Goal: Find specific page/section: Find specific page/section

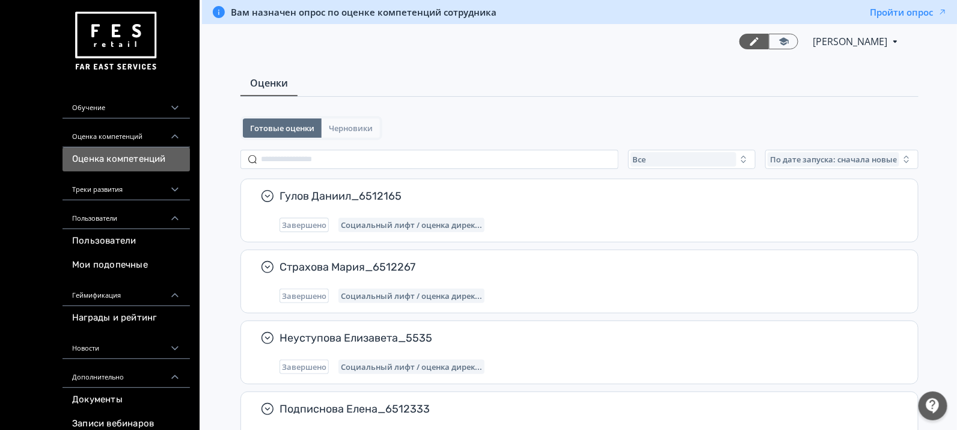
click at [348, 130] on span "Черновики" at bounding box center [351, 128] width 44 height 10
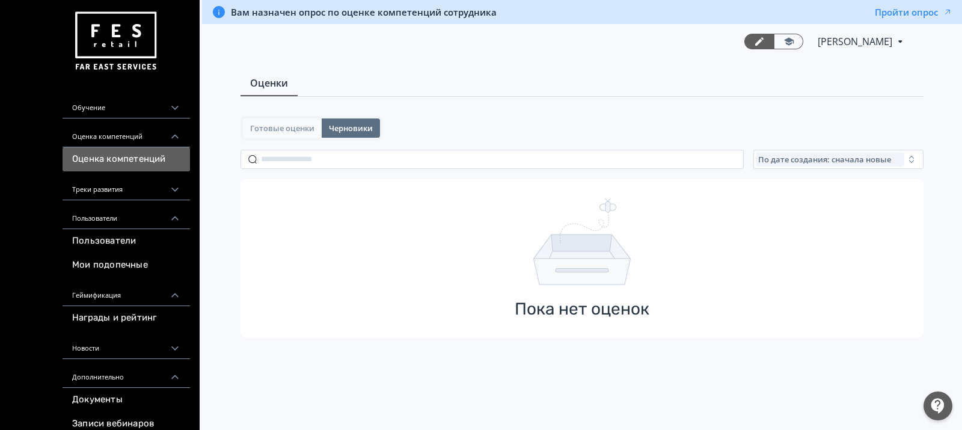
click at [295, 132] on span "Готовые оценки" at bounding box center [282, 128] width 64 height 10
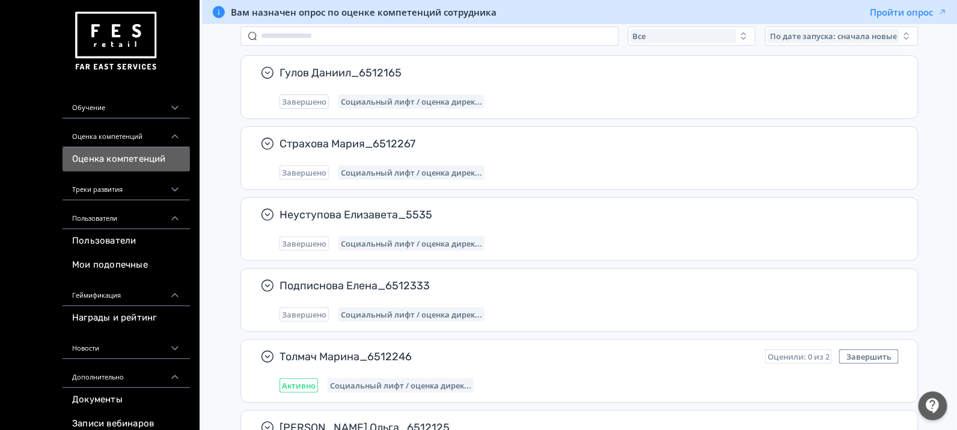
scroll to position [490, 0]
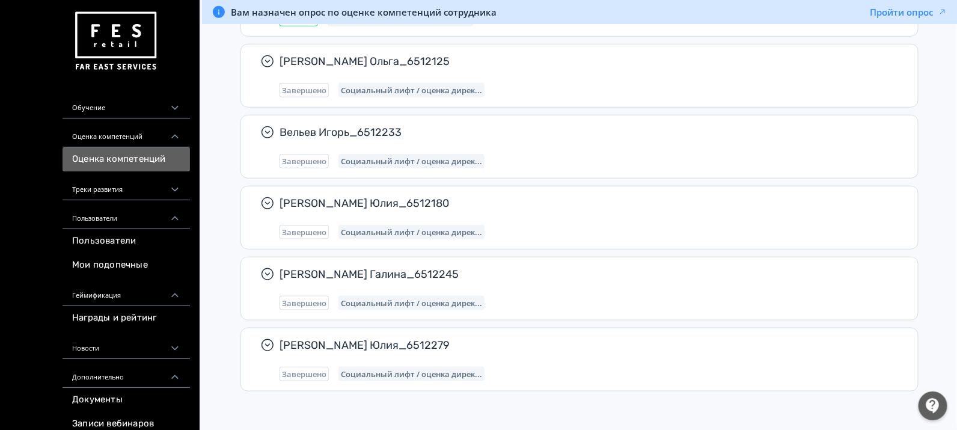
click at [117, 185] on div "Треки развития" at bounding box center [126, 185] width 127 height 29
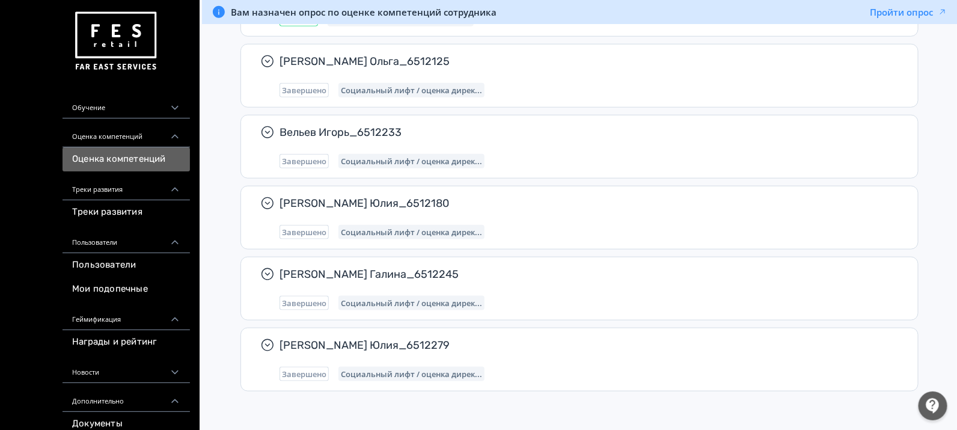
click at [117, 185] on div "Треки развития" at bounding box center [126, 185] width 127 height 29
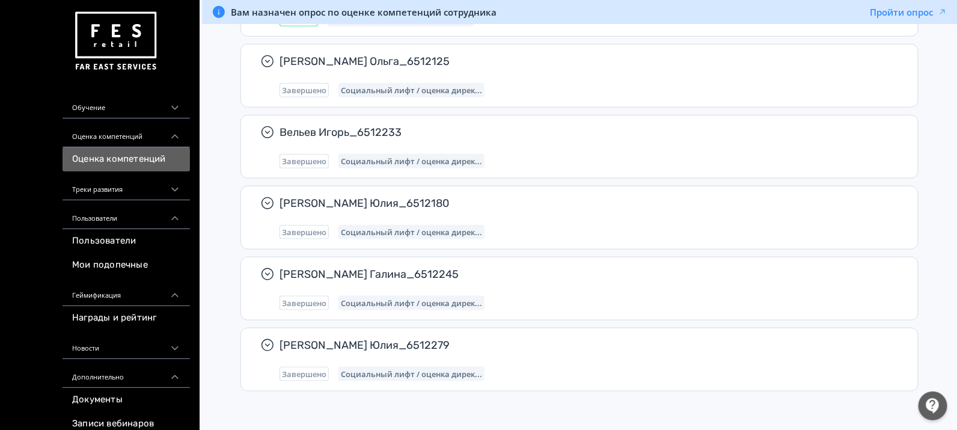
click at [114, 129] on div "Оценка компетенций" at bounding box center [126, 132] width 127 height 29
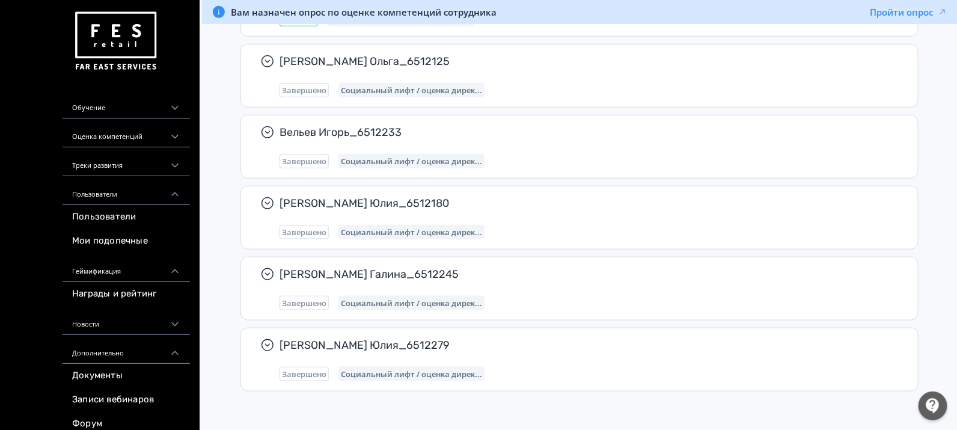
click at [118, 132] on div "Оценка компетенций" at bounding box center [126, 132] width 127 height 29
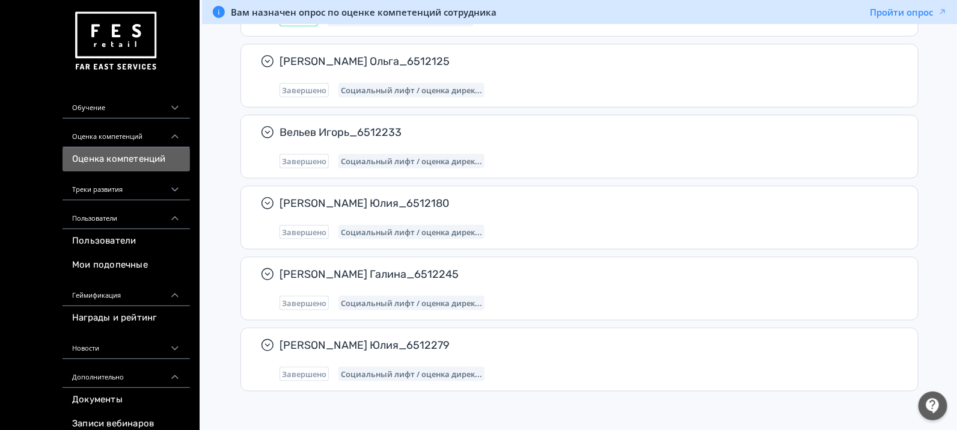
click at [124, 156] on link "Оценка компетенций" at bounding box center [126, 159] width 127 height 24
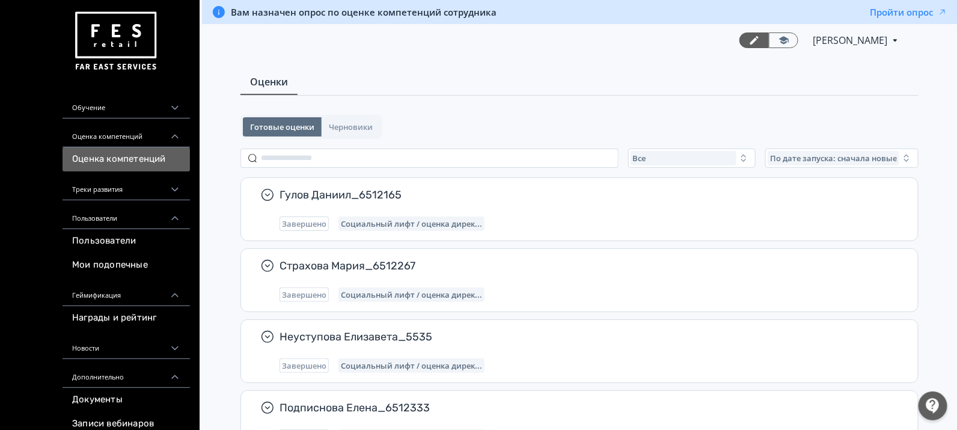
scroll to position [0, 0]
click at [262, 83] on span "Оценки" at bounding box center [269, 83] width 38 height 14
click at [865, 46] on span "[PERSON_NAME]" at bounding box center [851, 41] width 76 height 14
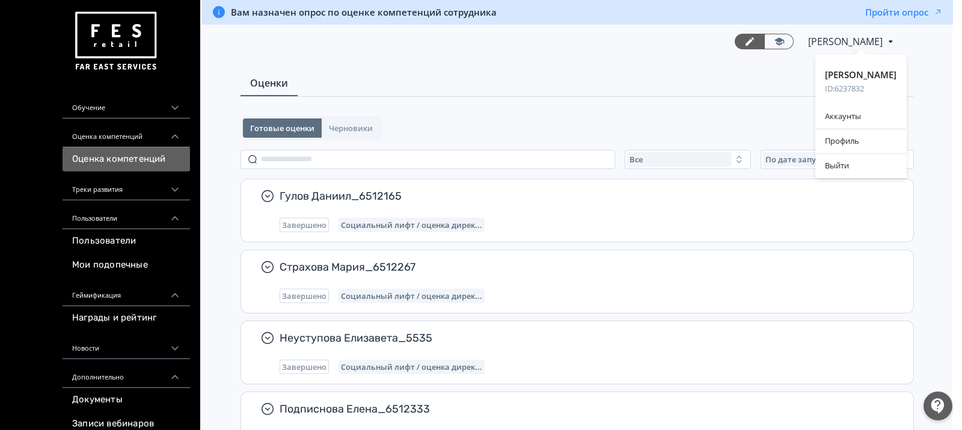
click at [772, 32] on div "[PERSON_NAME] ID: 6237832 Аккаунты Профиль Выйти" at bounding box center [481, 215] width 962 height 430
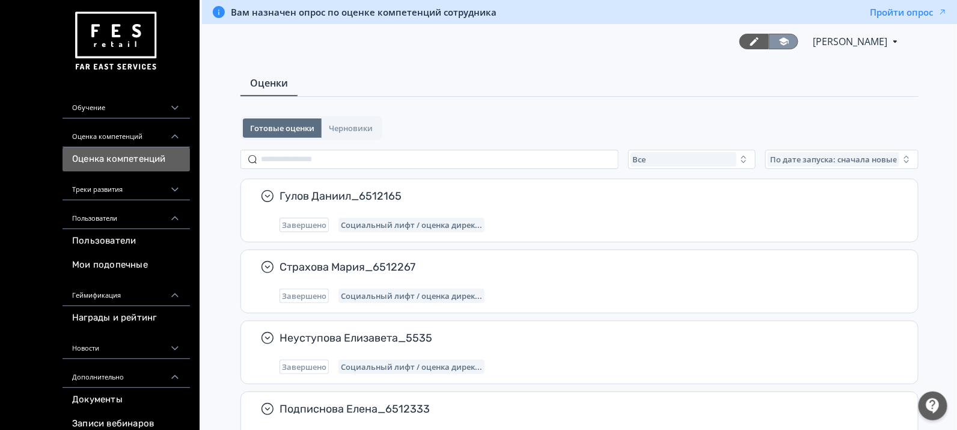
click at [779, 41] on icon at bounding box center [784, 41] width 11 height 11
